Goal: Transaction & Acquisition: Book appointment/travel/reservation

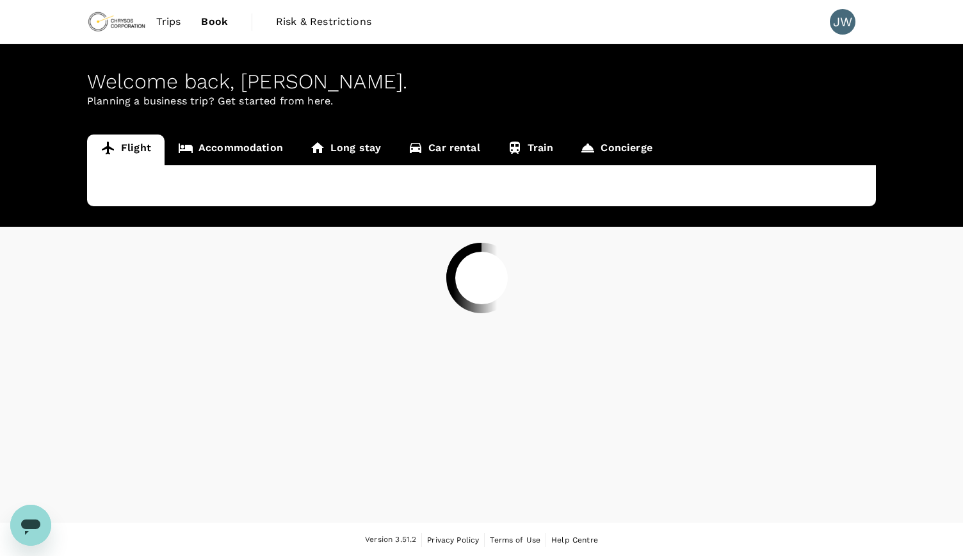
click at [798, 31] on div at bounding box center [481, 278] width 963 height 556
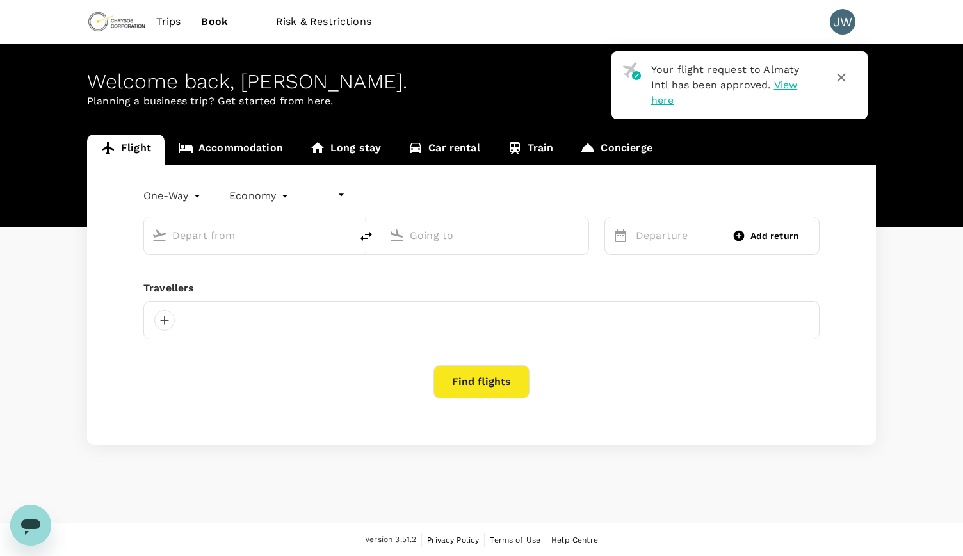
type input "undefined, undefined (any)"
type input "Nursultan (Astana), Kazakhstan (any)"
type input "Almaty, Kazakhstan (any)"
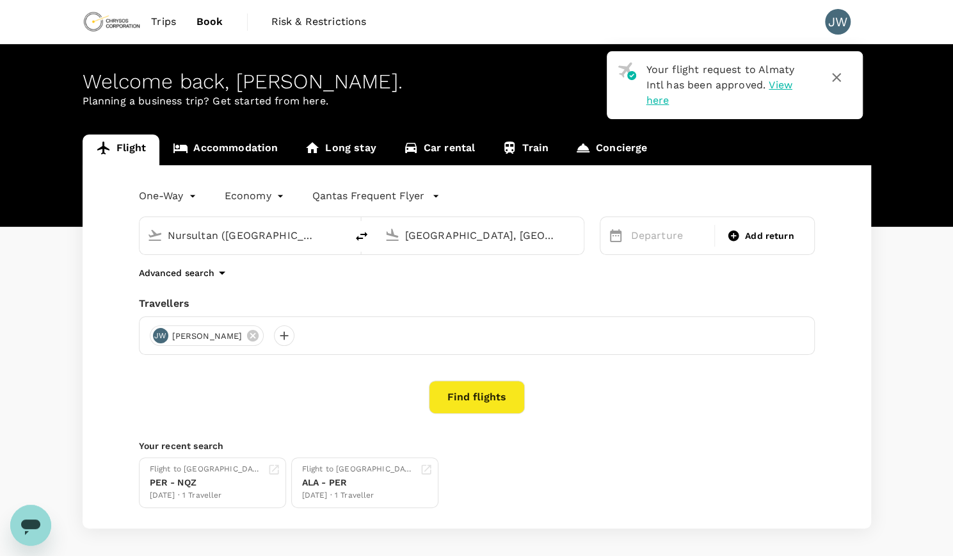
click at [232, 148] on link "Accommodation" at bounding box center [225, 149] width 132 height 31
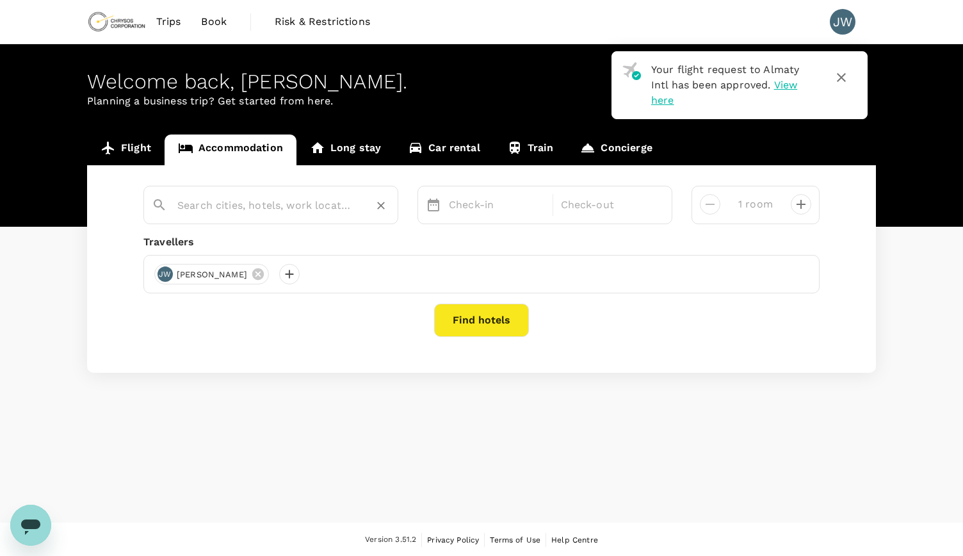
click at [231, 201] on input "text" at bounding box center [265, 205] width 177 height 20
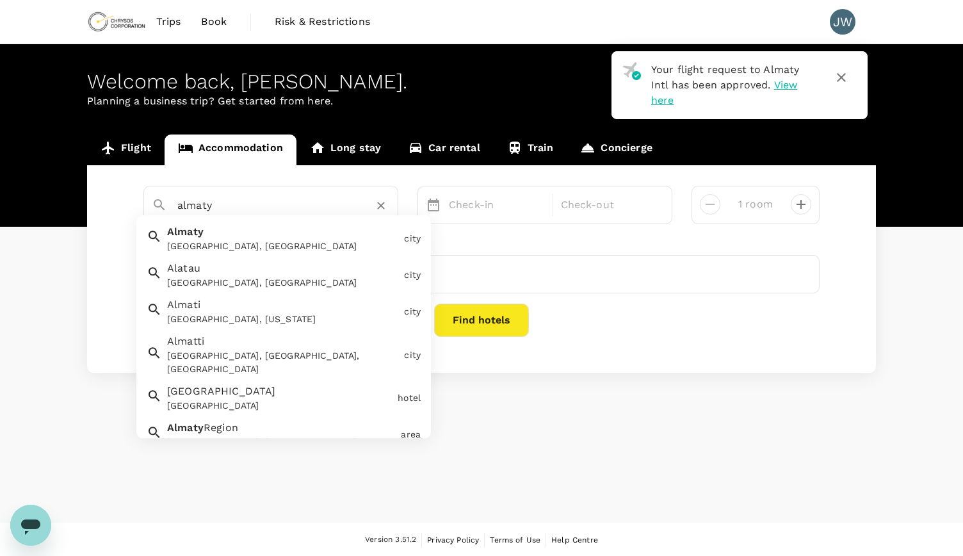
click at [225, 238] on div "Almaty Almaty, Kazakhstan" at bounding box center [280, 237] width 237 height 34
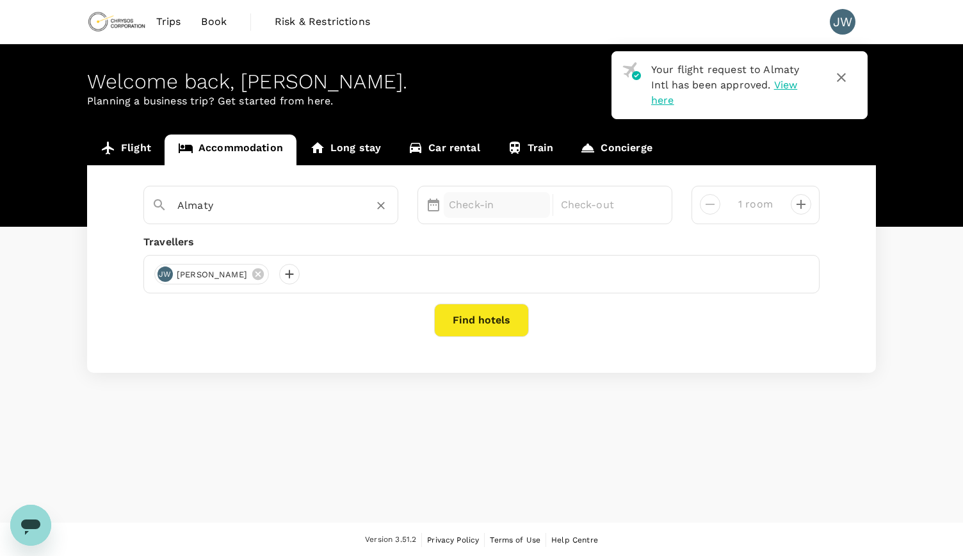
type input "Almaty"
click at [475, 206] on p "Check-in" at bounding box center [497, 204] width 96 height 15
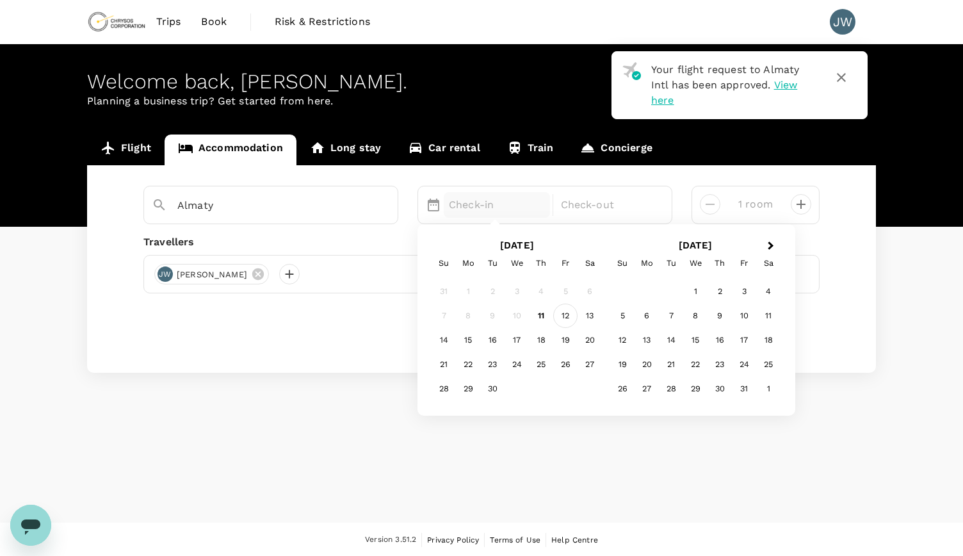
click at [570, 316] on div "12" at bounding box center [565, 316] width 24 height 24
click at [544, 343] on div "18" at bounding box center [541, 340] width 24 height 24
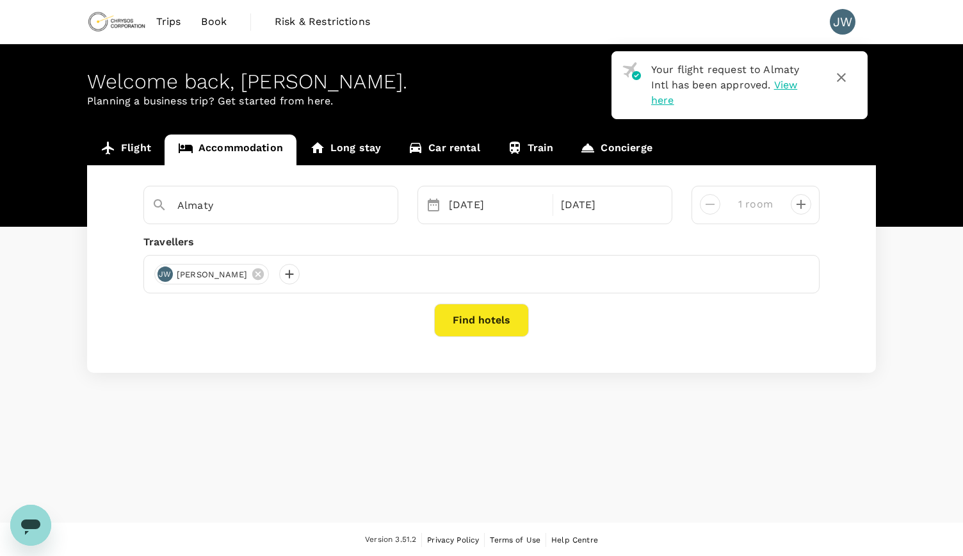
click at [505, 318] on button "Find hotels" at bounding box center [481, 320] width 95 height 33
click at [505, 318] on div at bounding box center [481, 321] width 676 height 35
click div
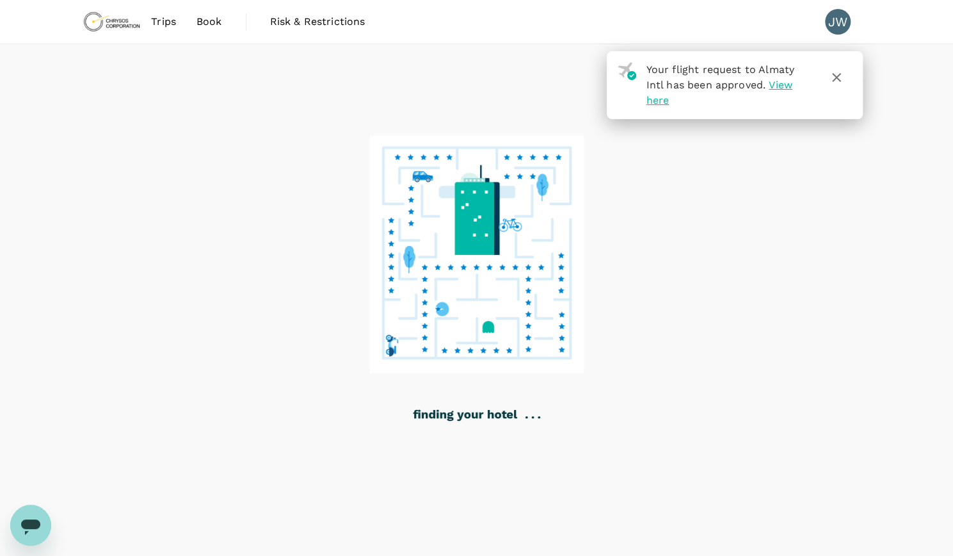
click at [839, 79] on icon "button" at bounding box center [836, 77] width 9 height 9
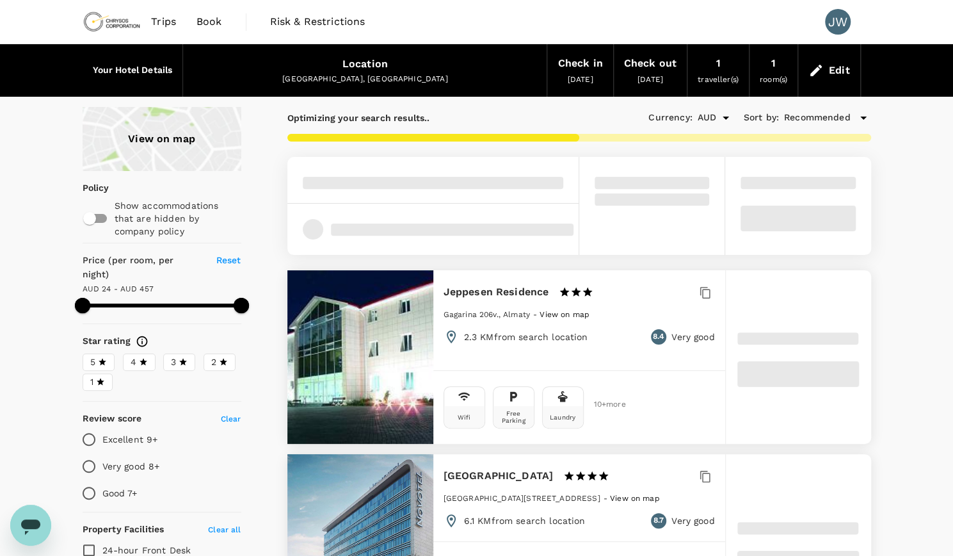
type input "456.48"
type input "13.48"
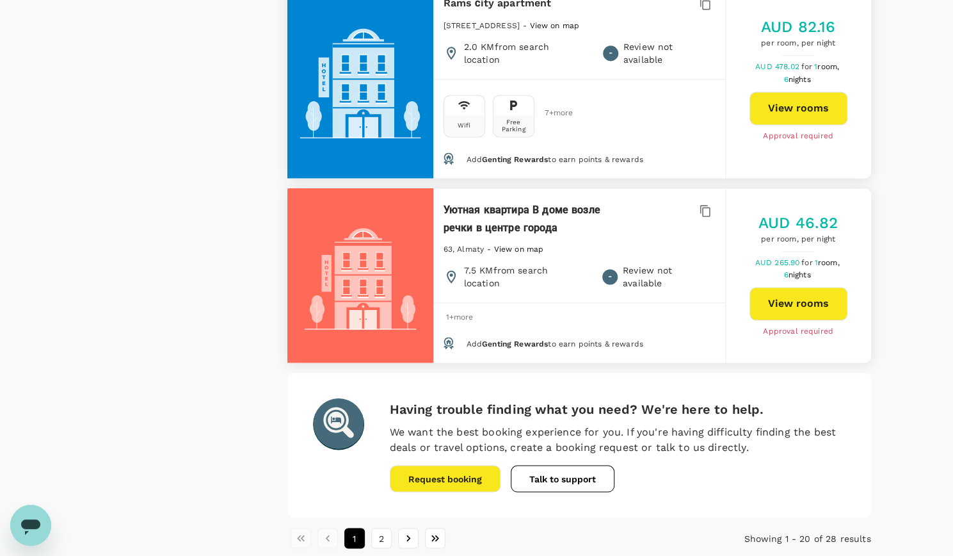
scroll to position [3898, 0]
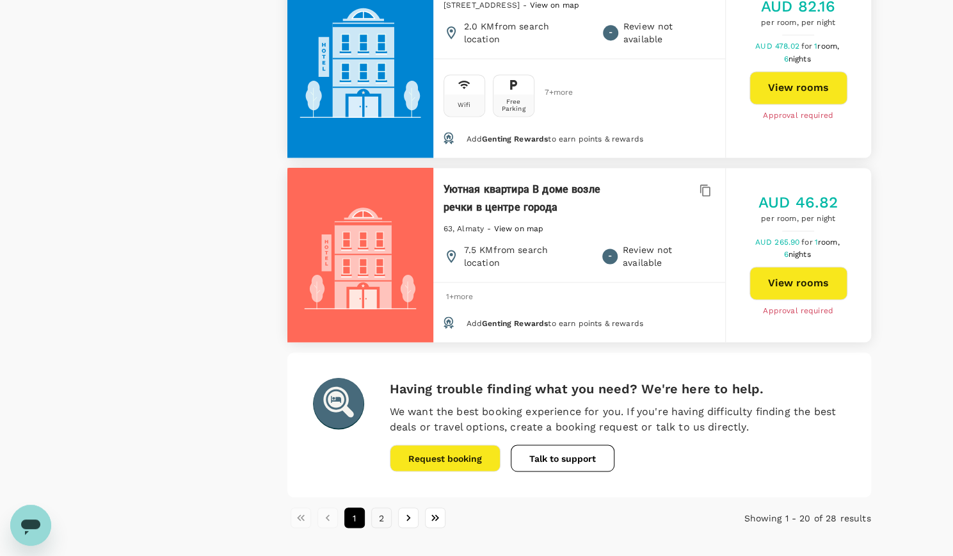
click at [380, 507] on button "2" at bounding box center [381, 517] width 20 height 20
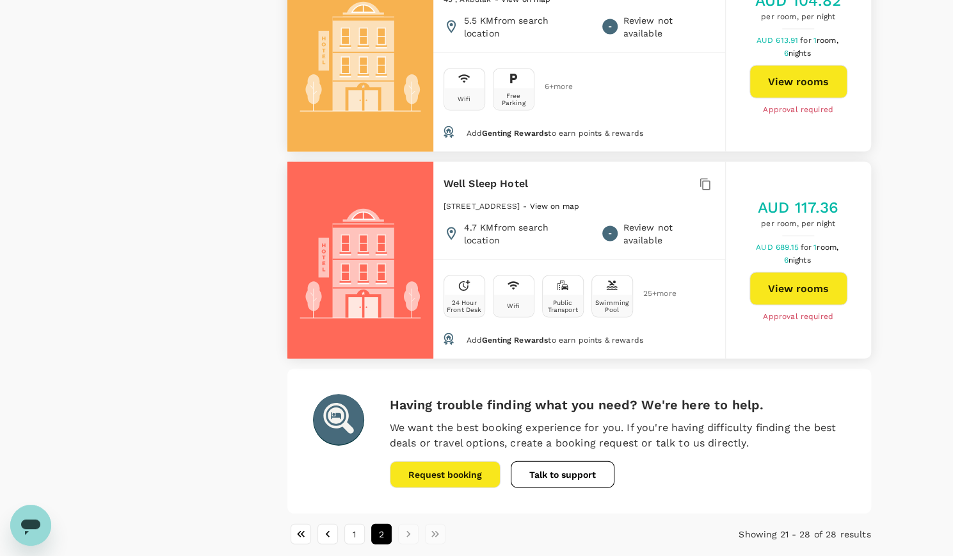
scroll to position [1473, 0]
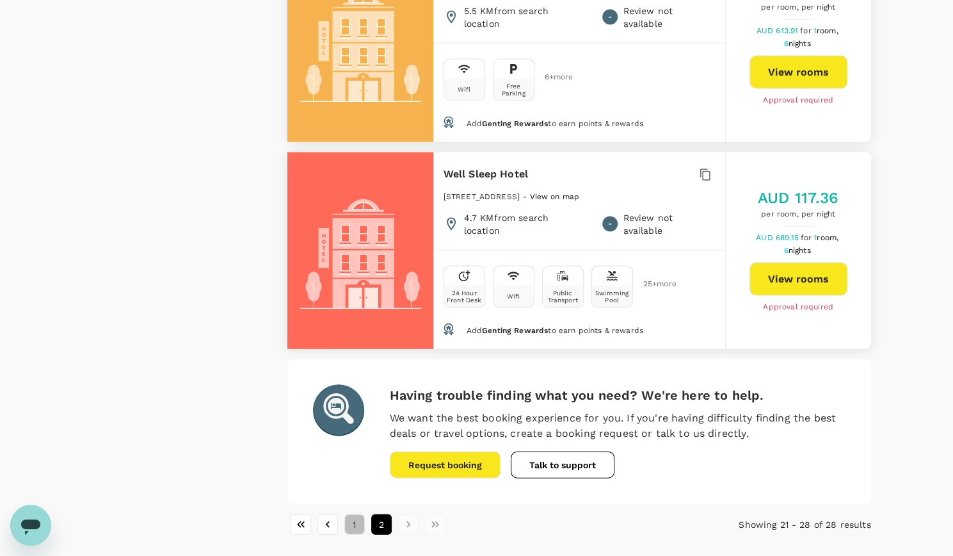
click at [350, 514] on button "1" at bounding box center [354, 524] width 20 height 20
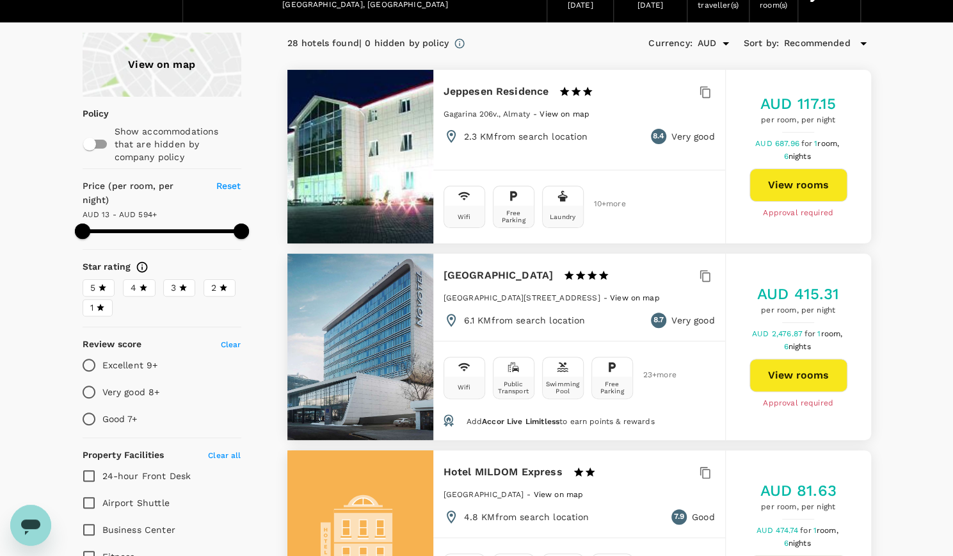
scroll to position [75, 0]
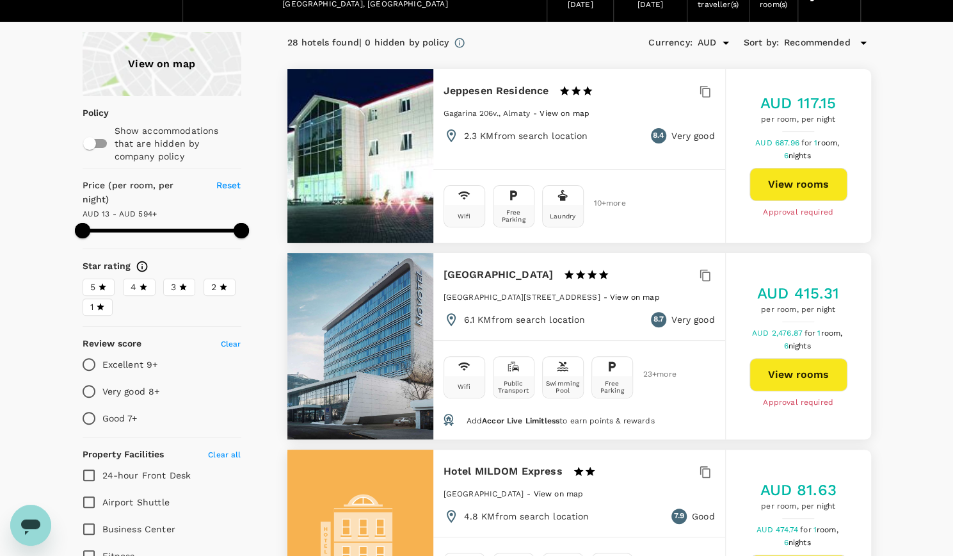
click at [798, 375] on button "View rooms" at bounding box center [799, 374] width 98 height 33
type input "593.48"
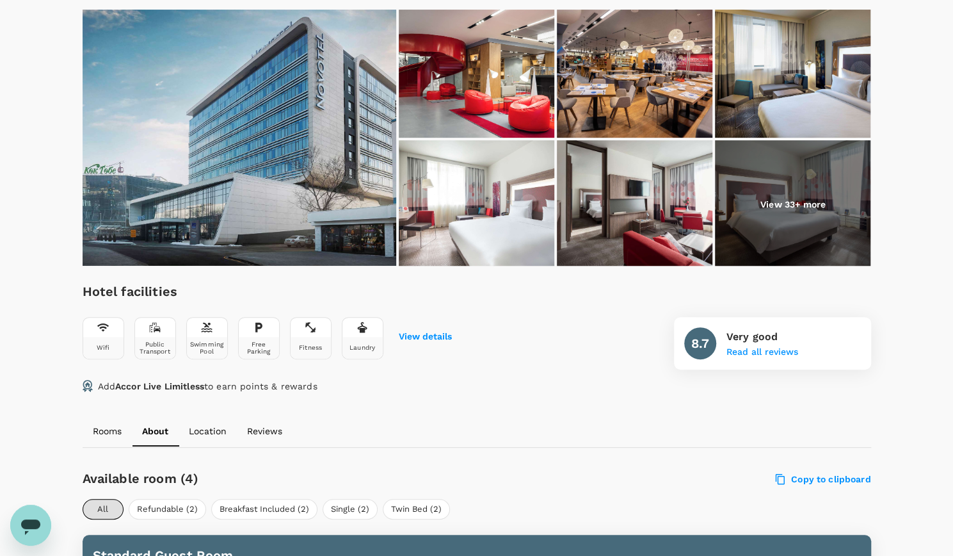
scroll to position [185, 0]
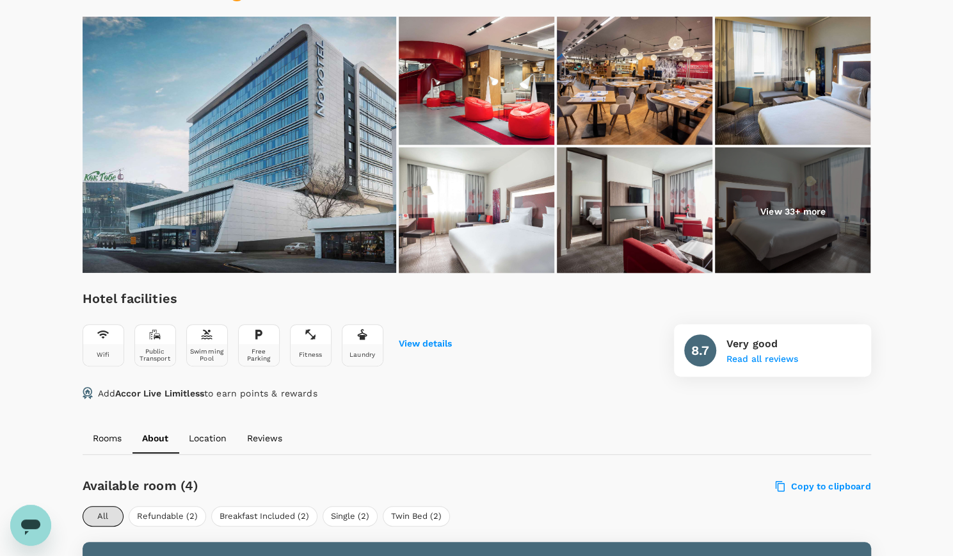
click at [528, 208] on img at bounding box center [477, 211] width 156 height 128
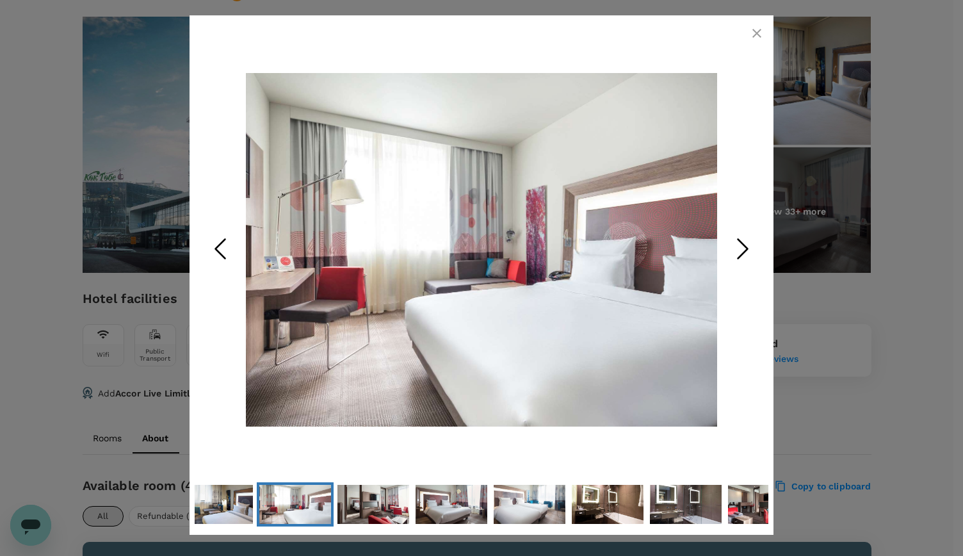
click at [744, 247] on icon "Next Slide" at bounding box center [743, 249] width 38 height 38
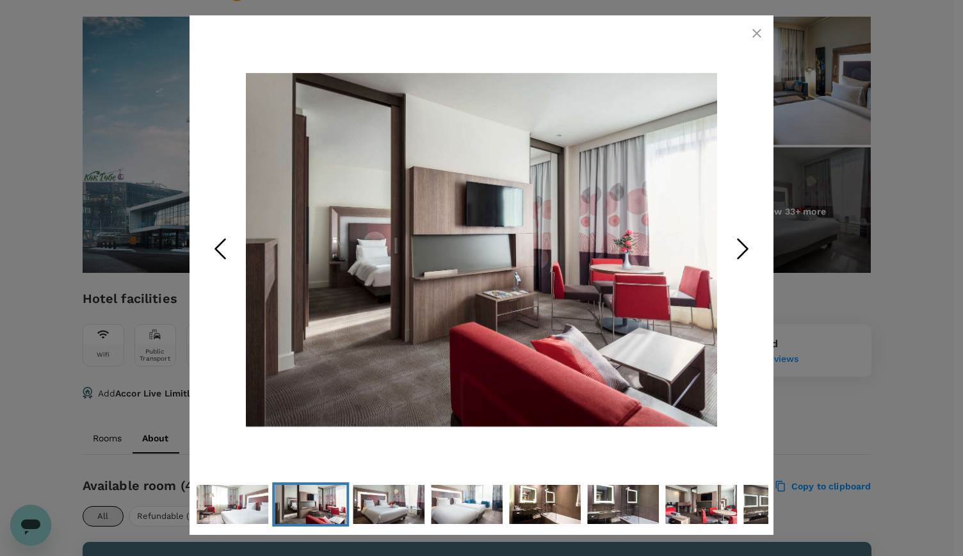
click at [744, 247] on icon "Next Slide" at bounding box center [743, 249] width 38 height 38
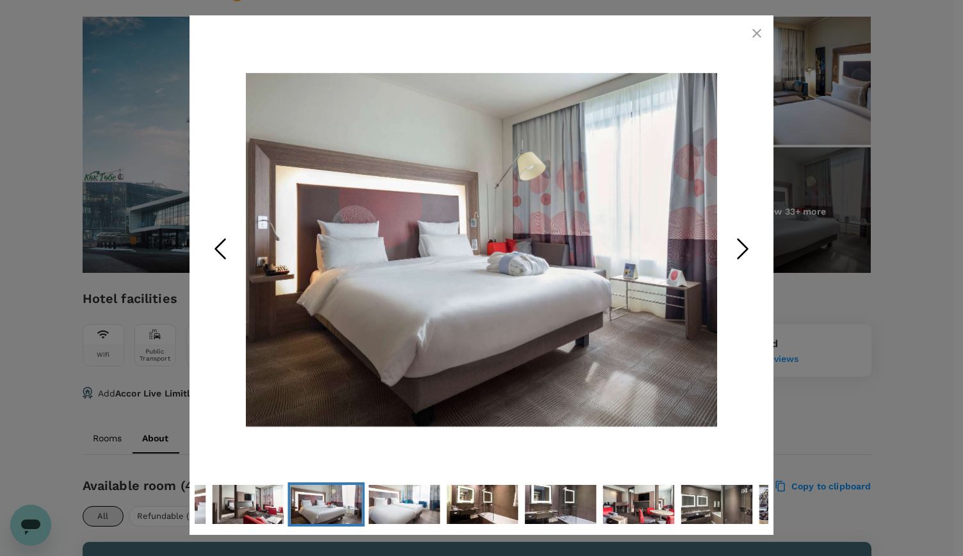
click at [758, 34] on icon "button" at bounding box center [756, 33] width 15 height 15
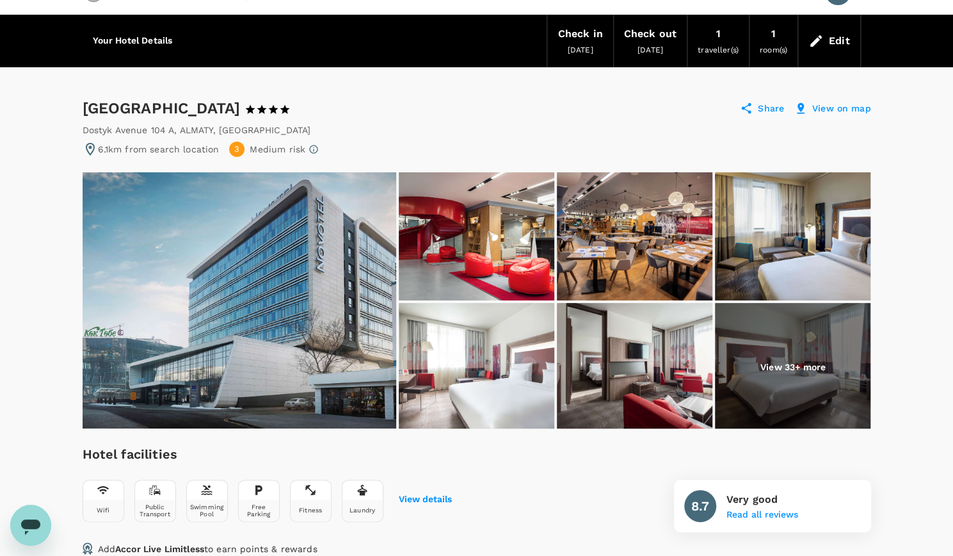
scroll to position [0, 0]
